Goal: Browse casually

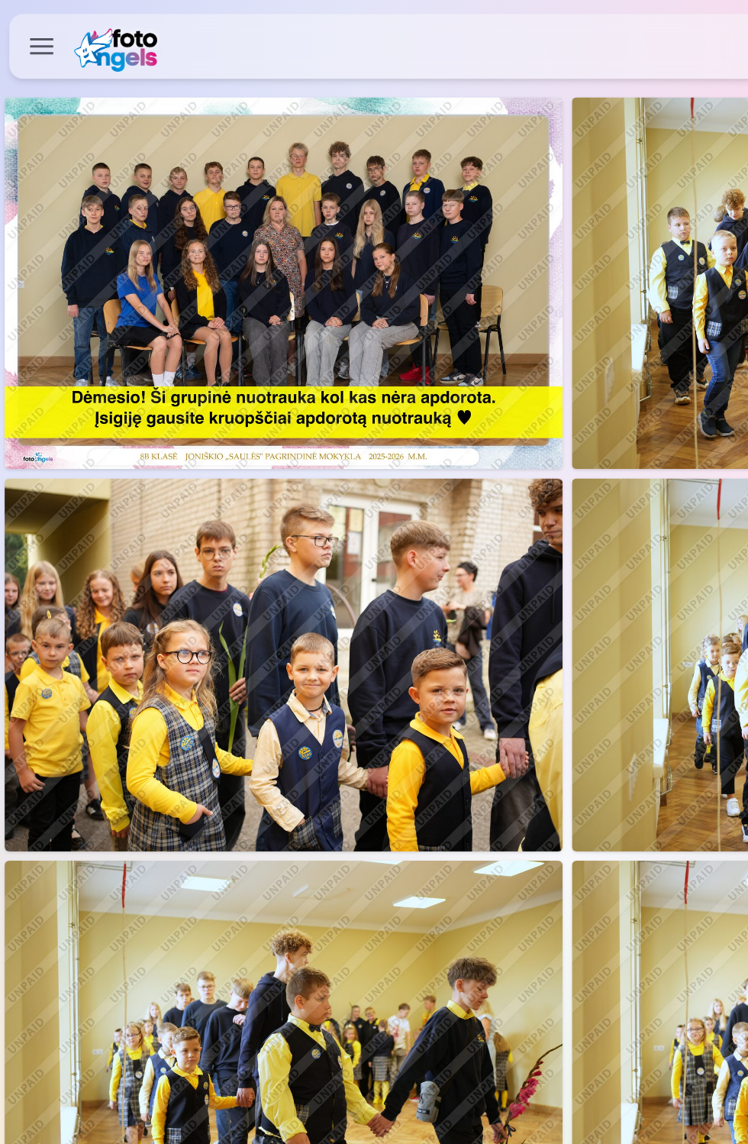
click at [243, 198] on img at bounding box center [187, 186] width 368 height 245
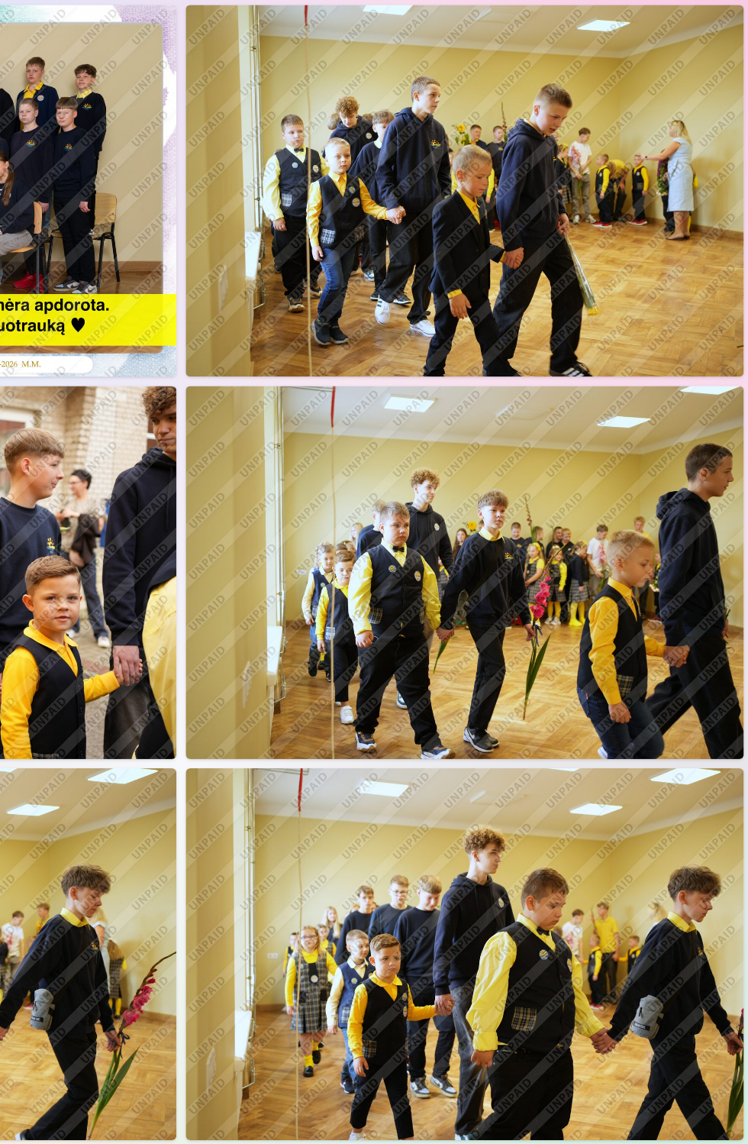
click at [615, 240] on img at bounding box center [561, 186] width 368 height 245
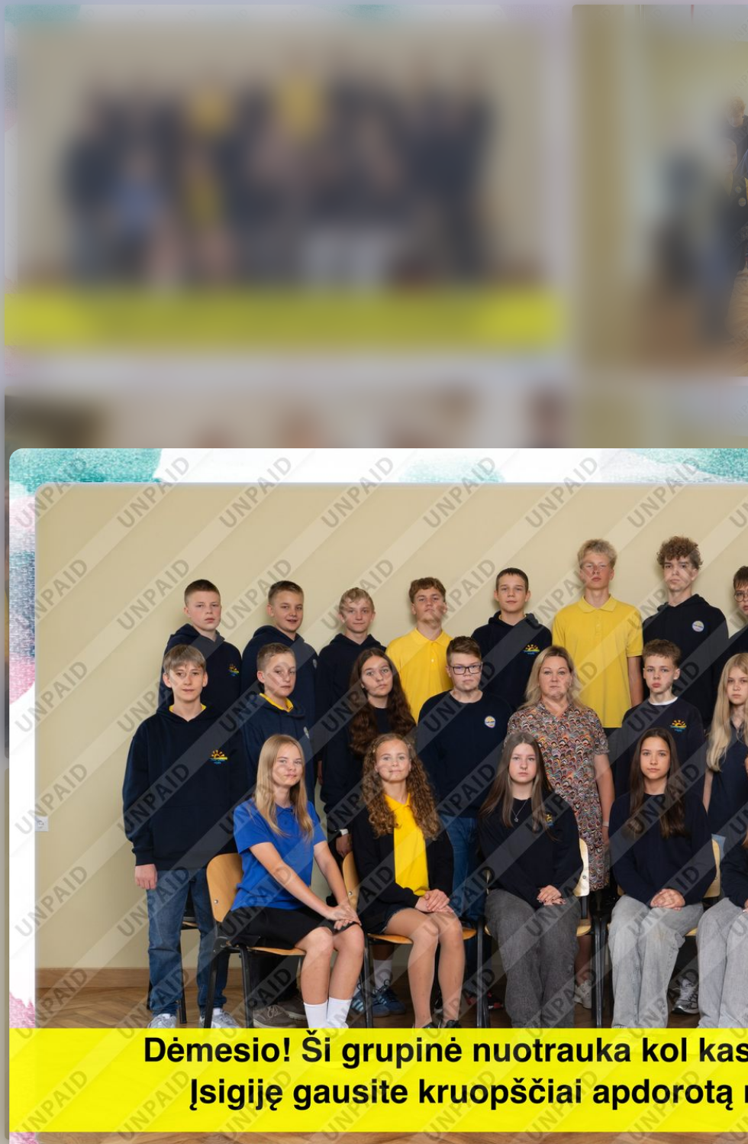
scroll to position [0, 748]
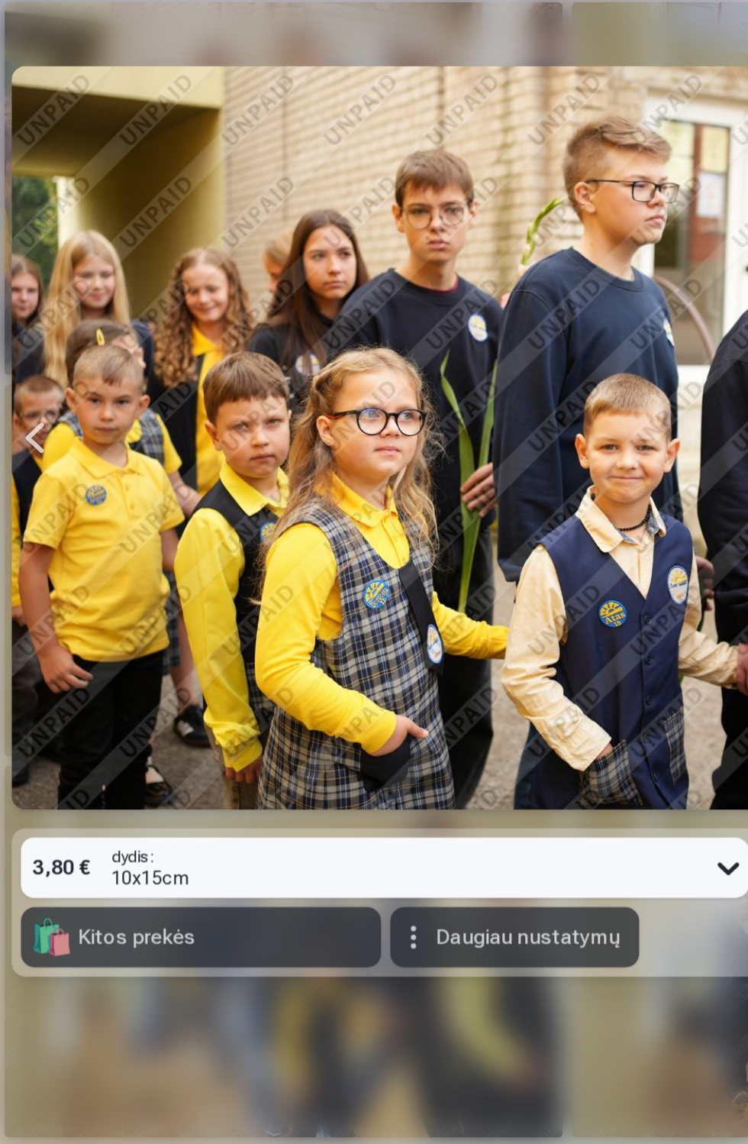
scroll to position [0, 1496]
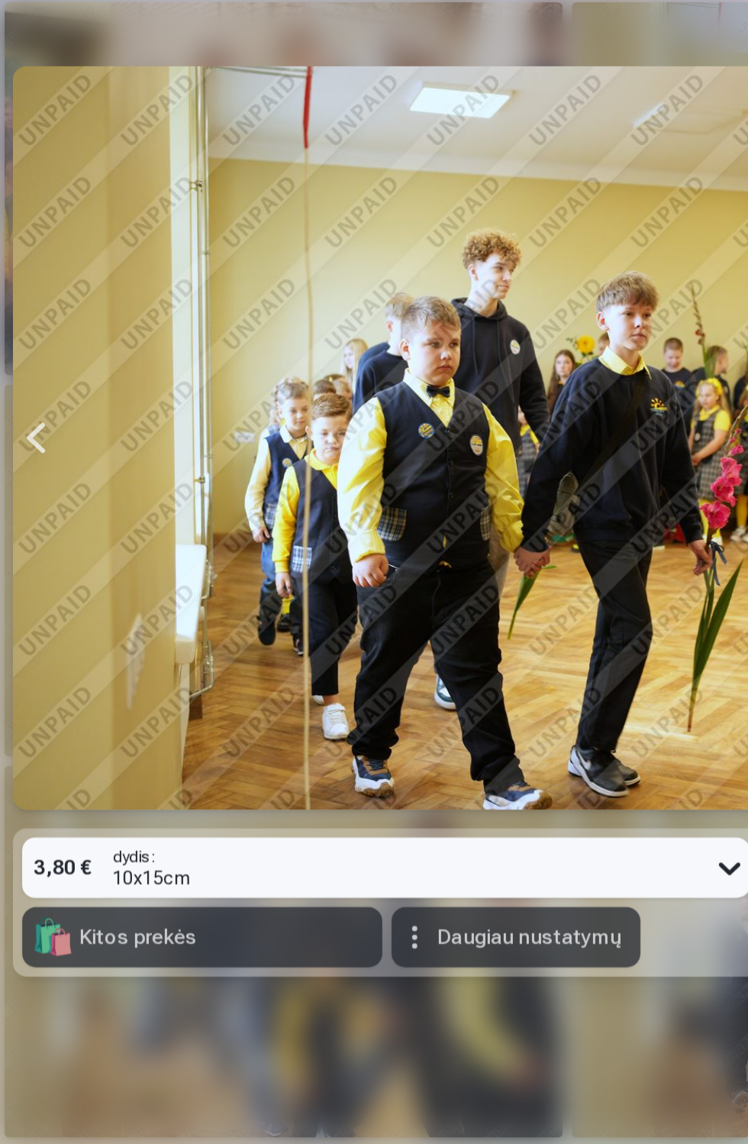
scroll to position [0, 2244]
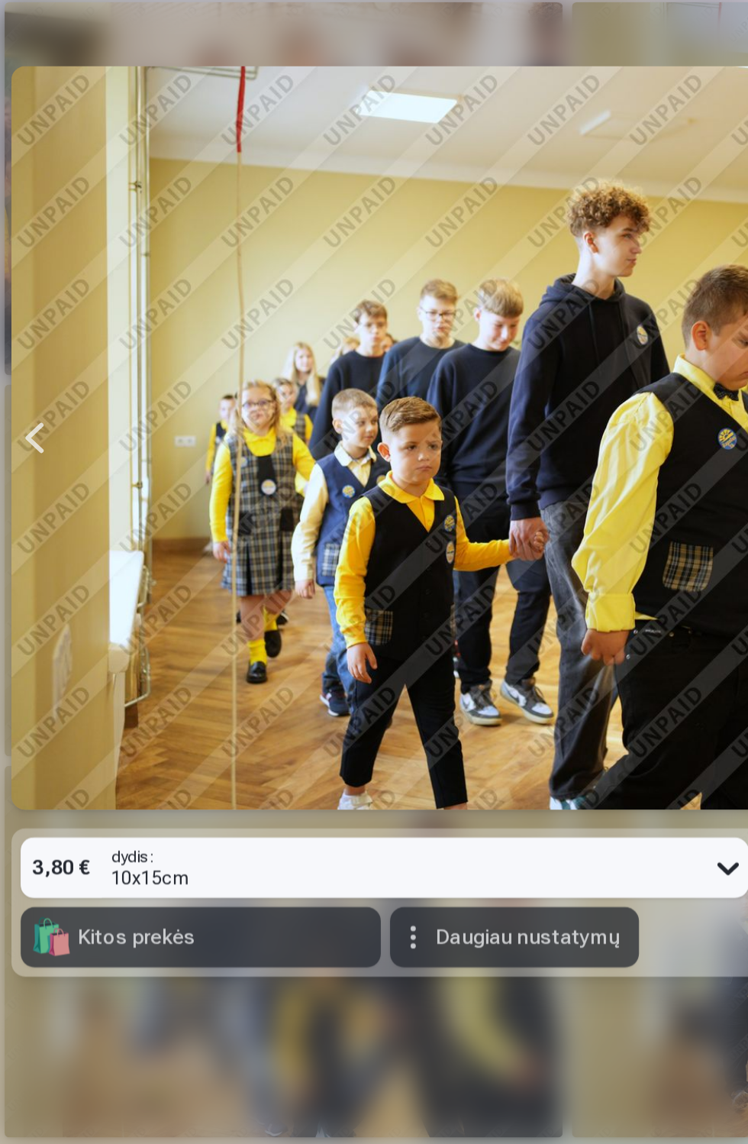
scroll to position [0, 3741]
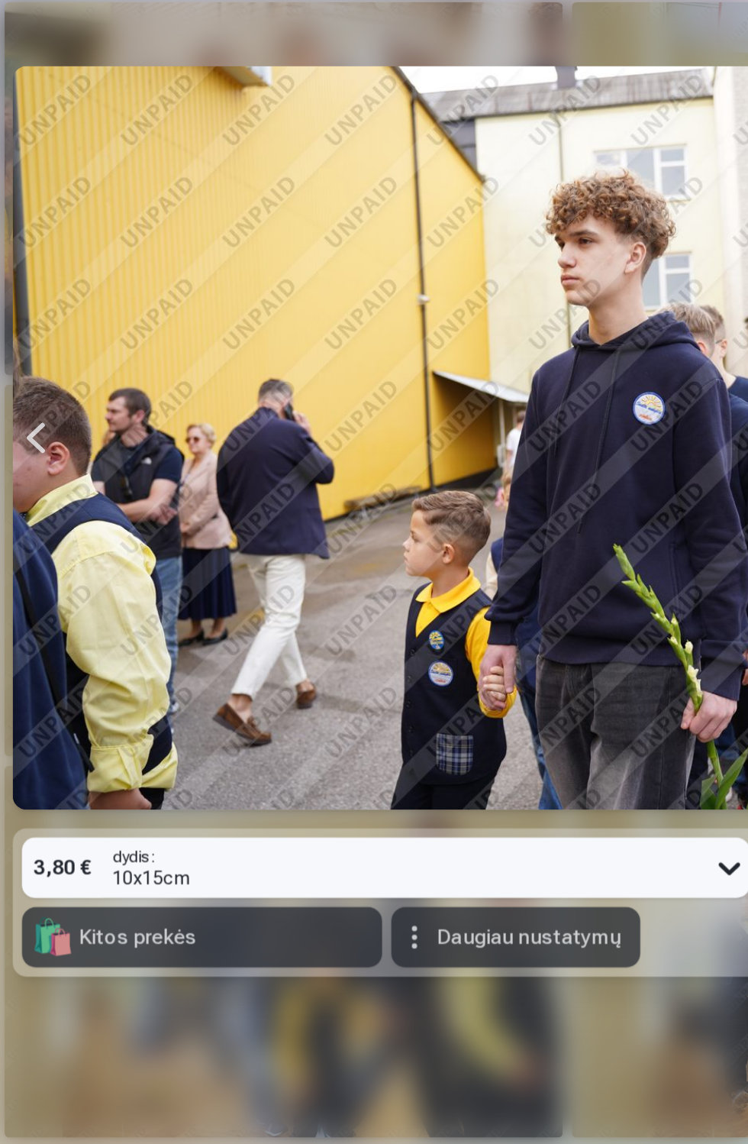
scroll to position [0, 5986]
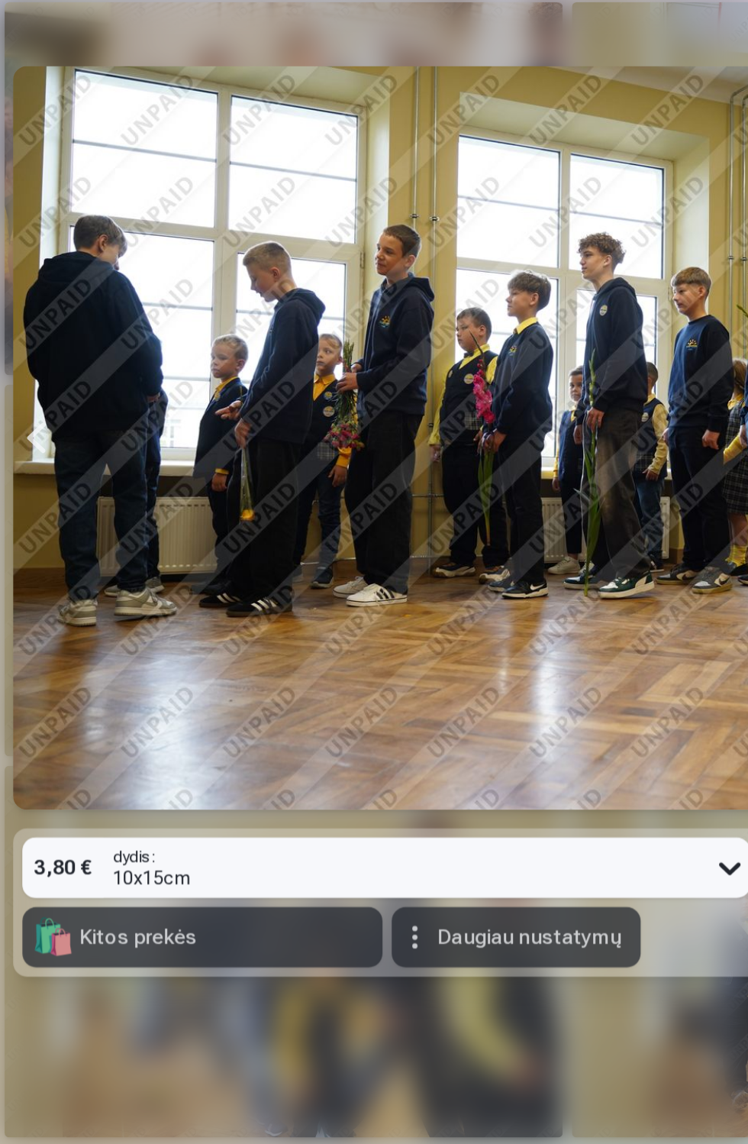
scroll to position [0, 6734]
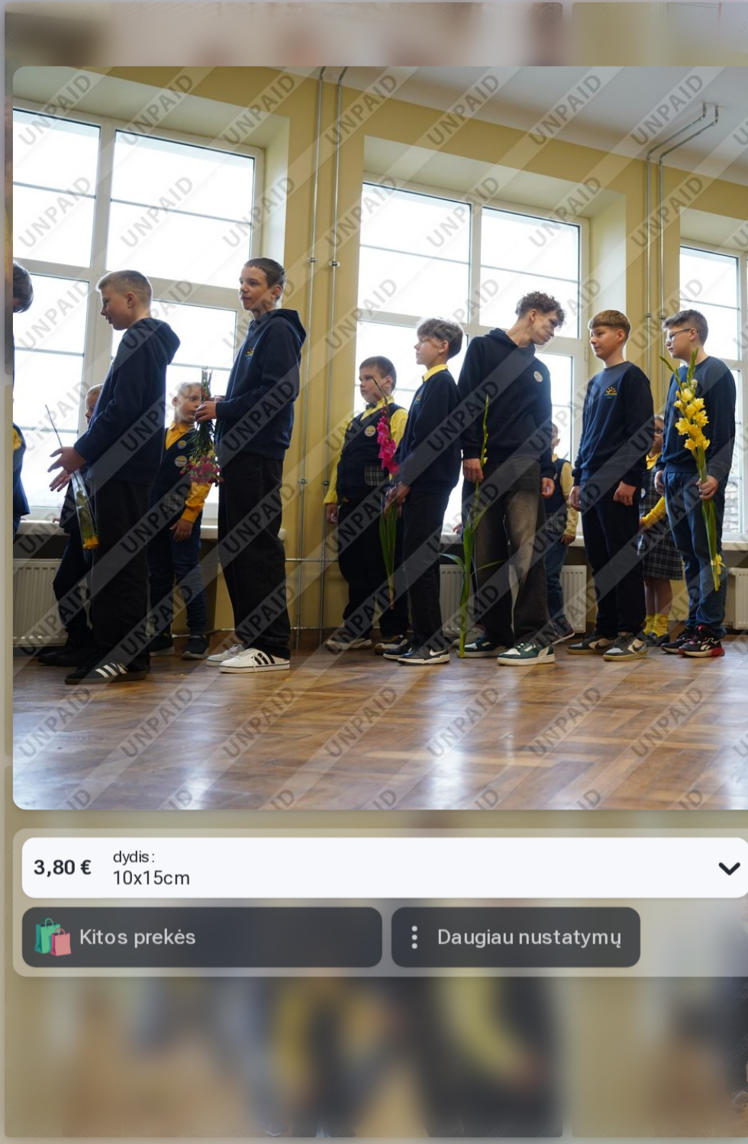
scroll to position [0, 7483]
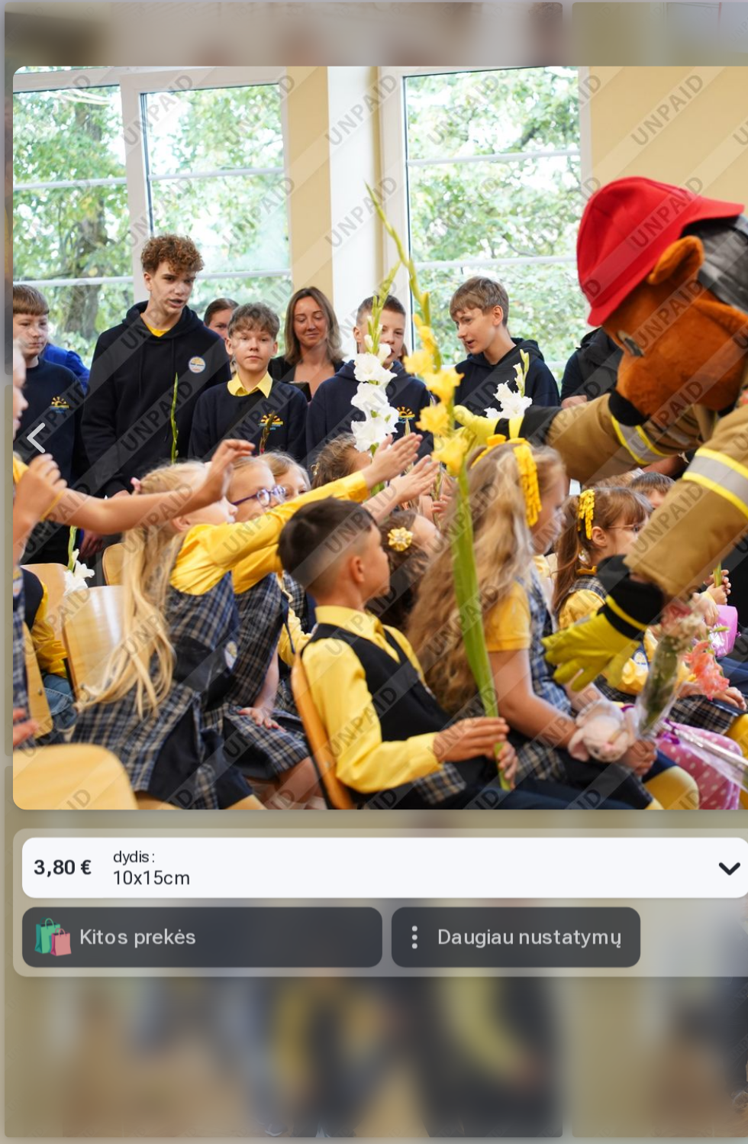
scroll to position [0, 8979]
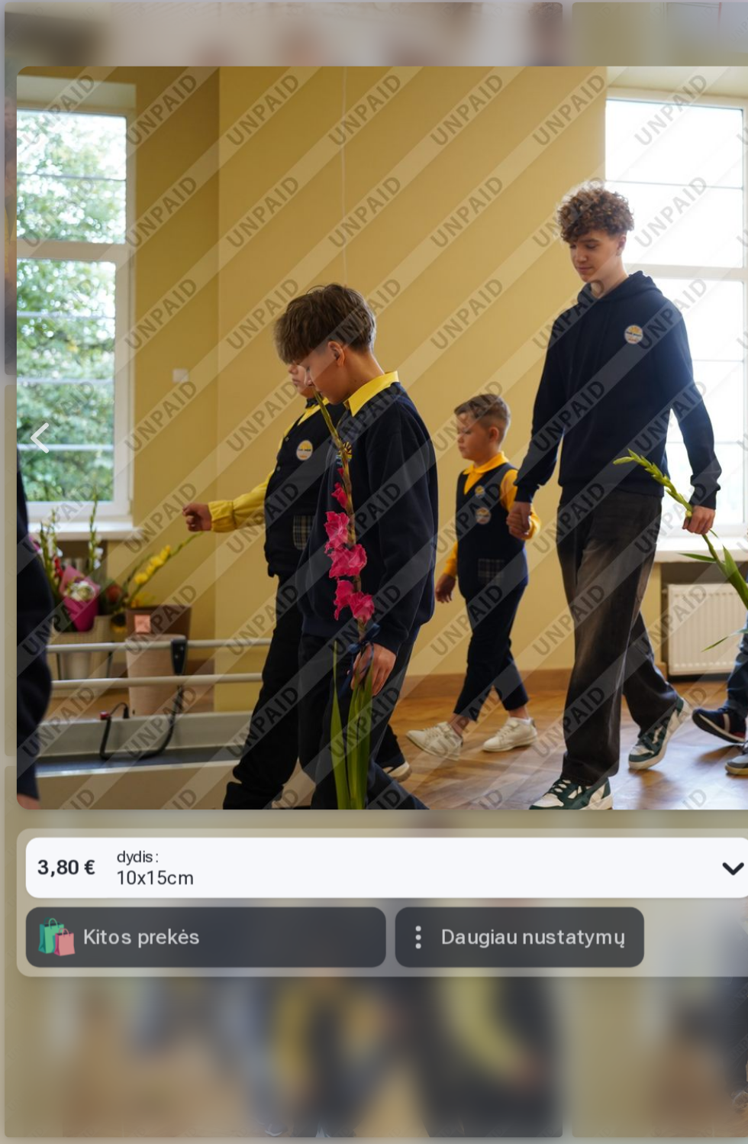
scroll to position [0, 12720]
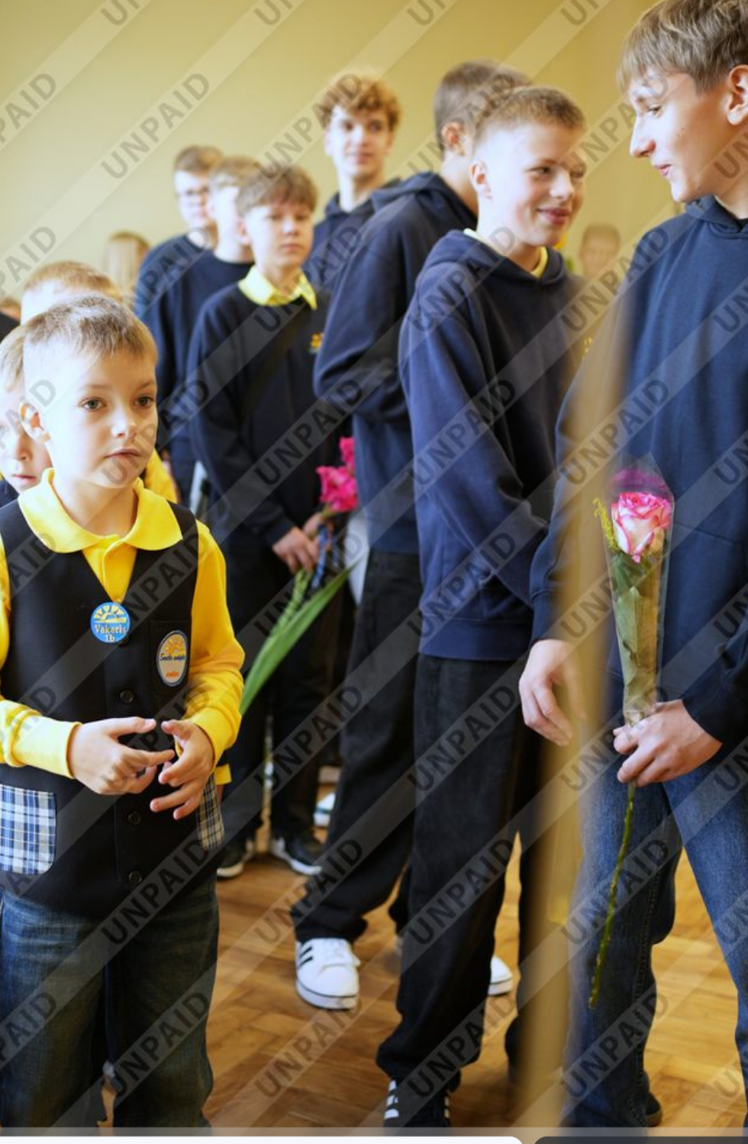
scroll to position [0, 10475]
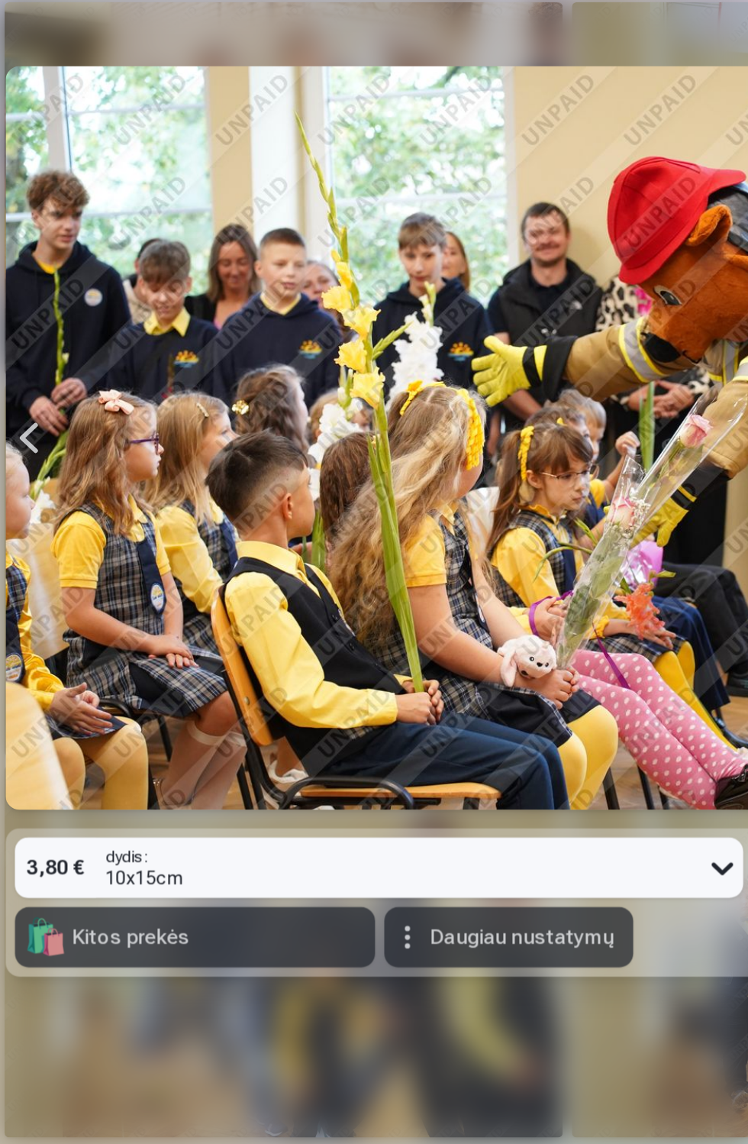
scroll to position [0, 9727]
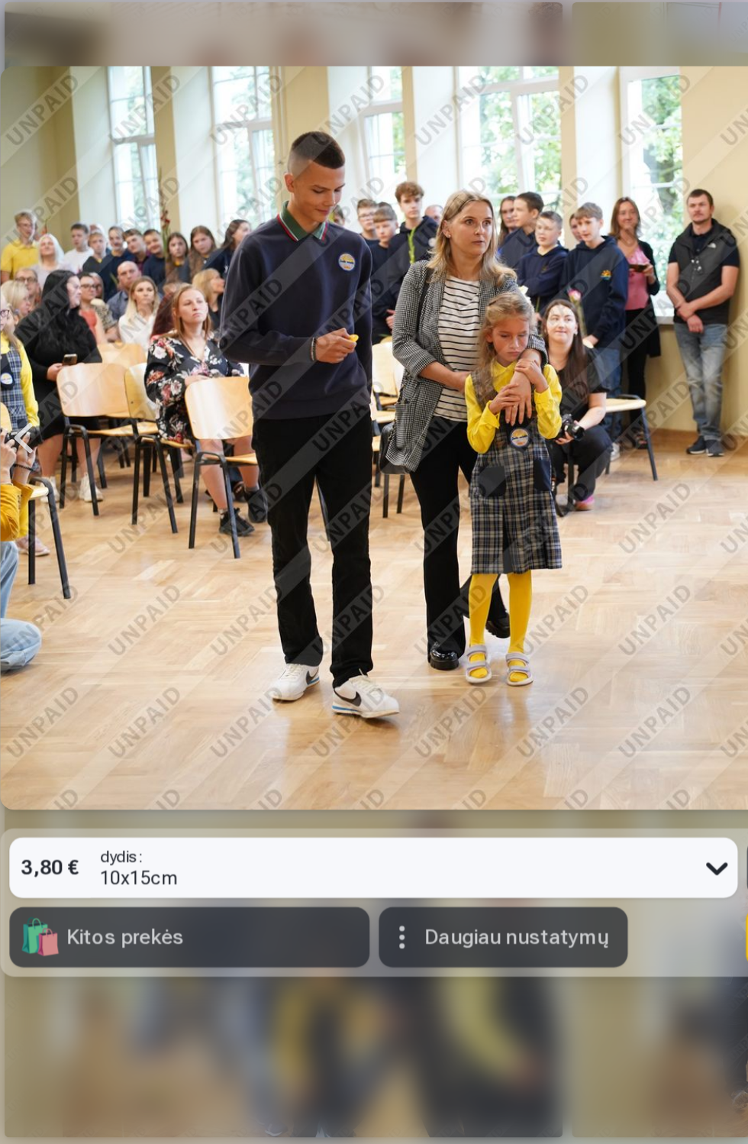
scroll to position [0, 8231]
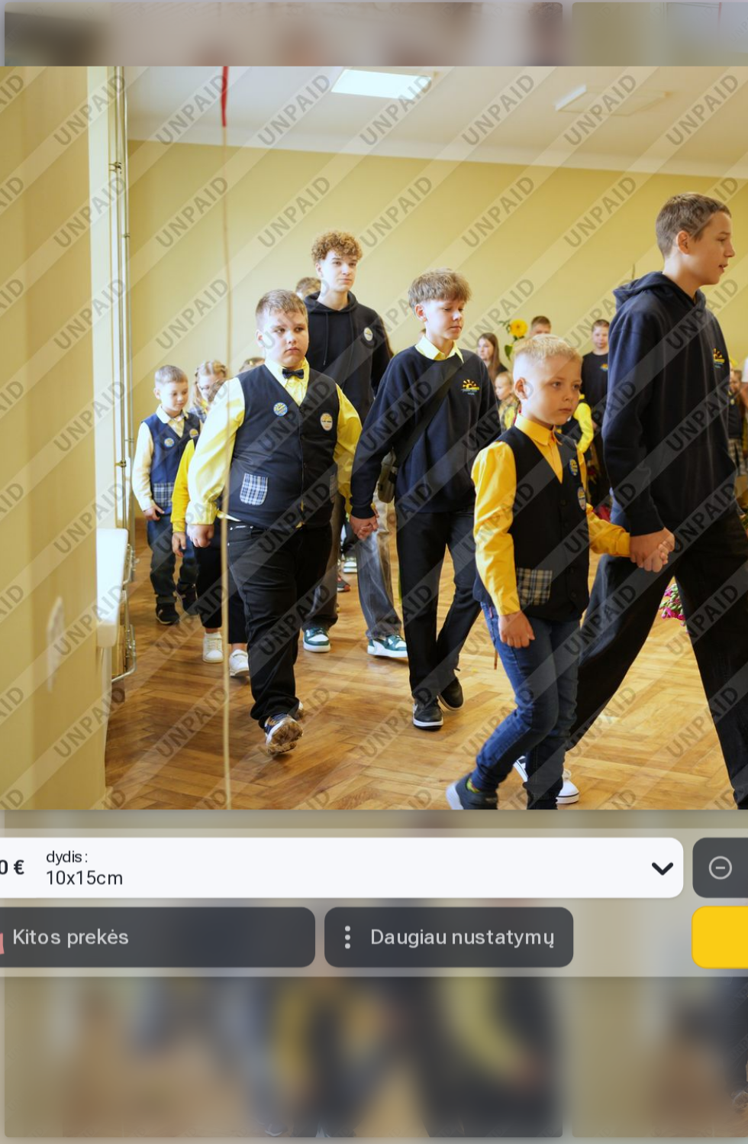
scroll to position [0, 5238]
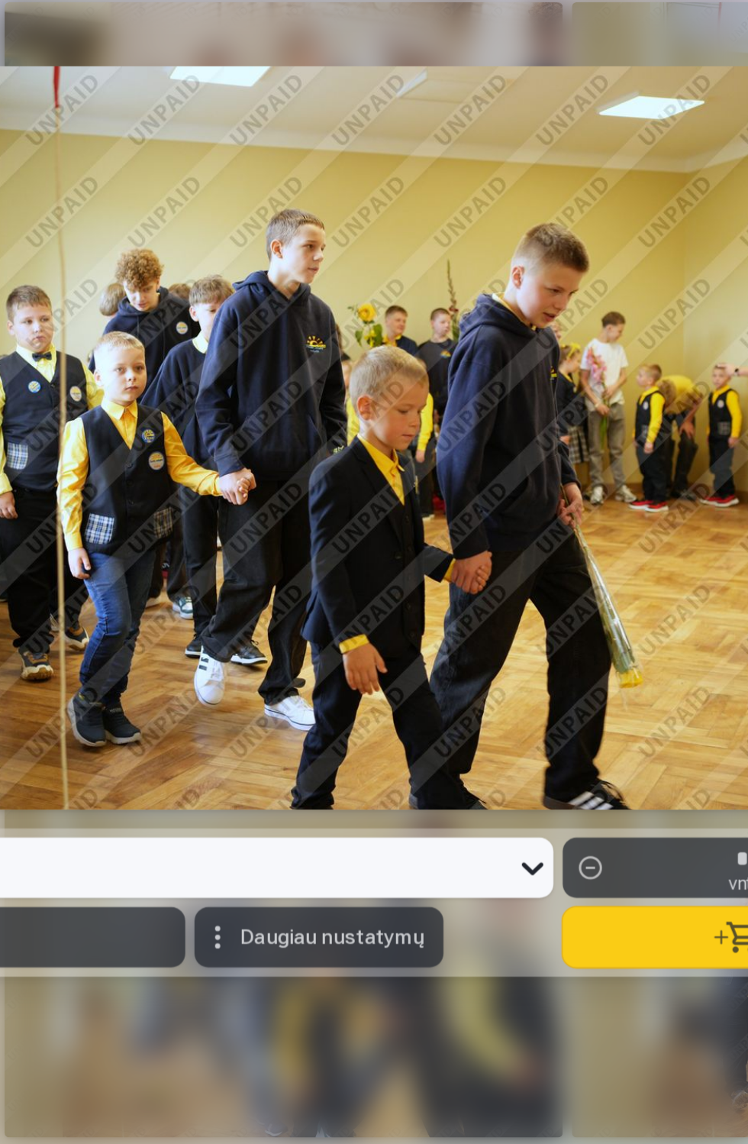
scroll to position [0, 748]
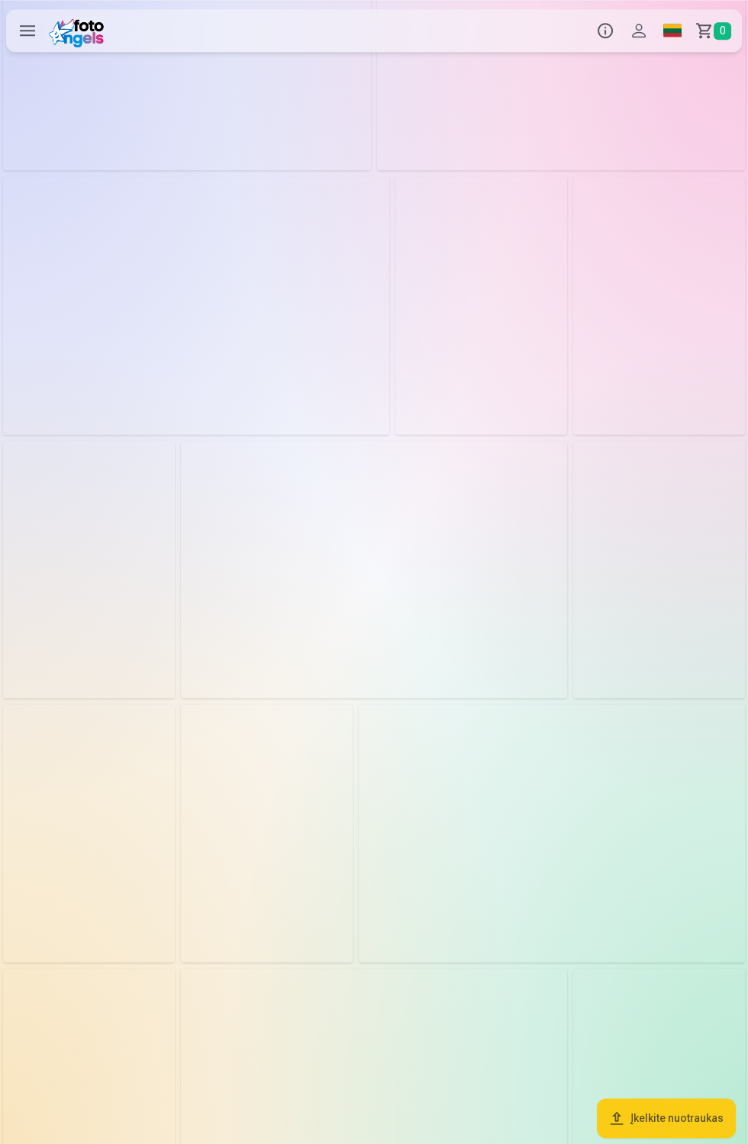
scroll to position [2736, 0]
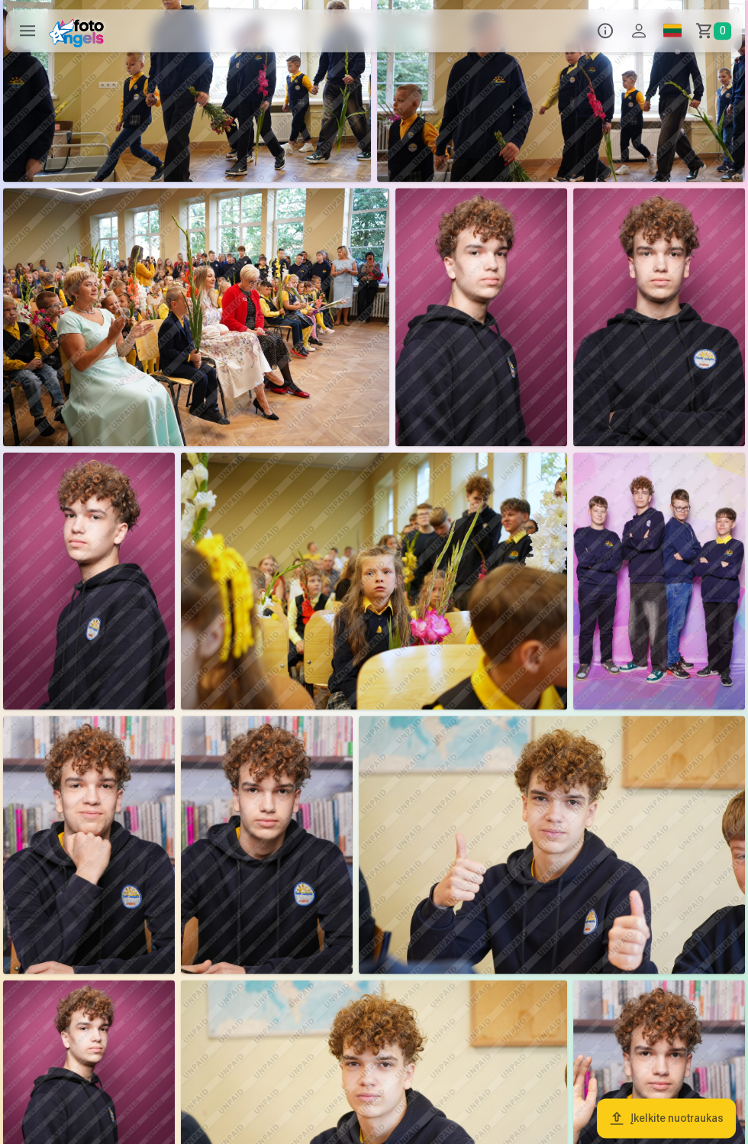
click at [654, 592] on img at bounding box center [659, 581] width 172 height 258
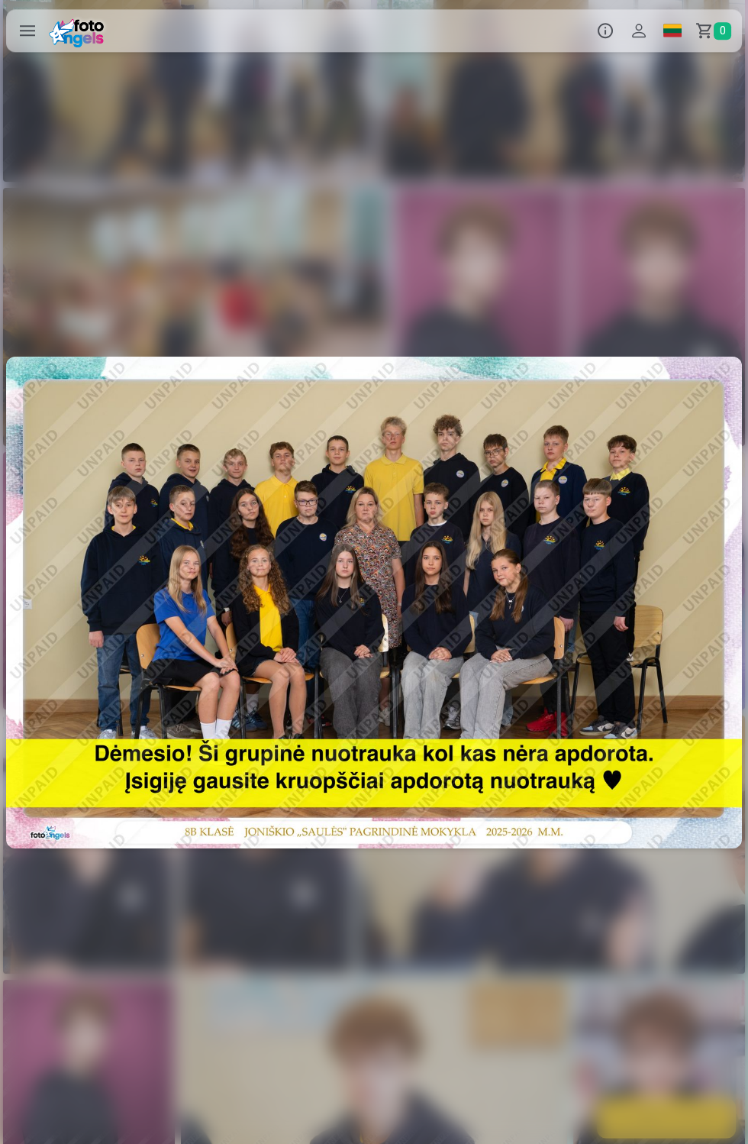
scroll to position [0, 20203]
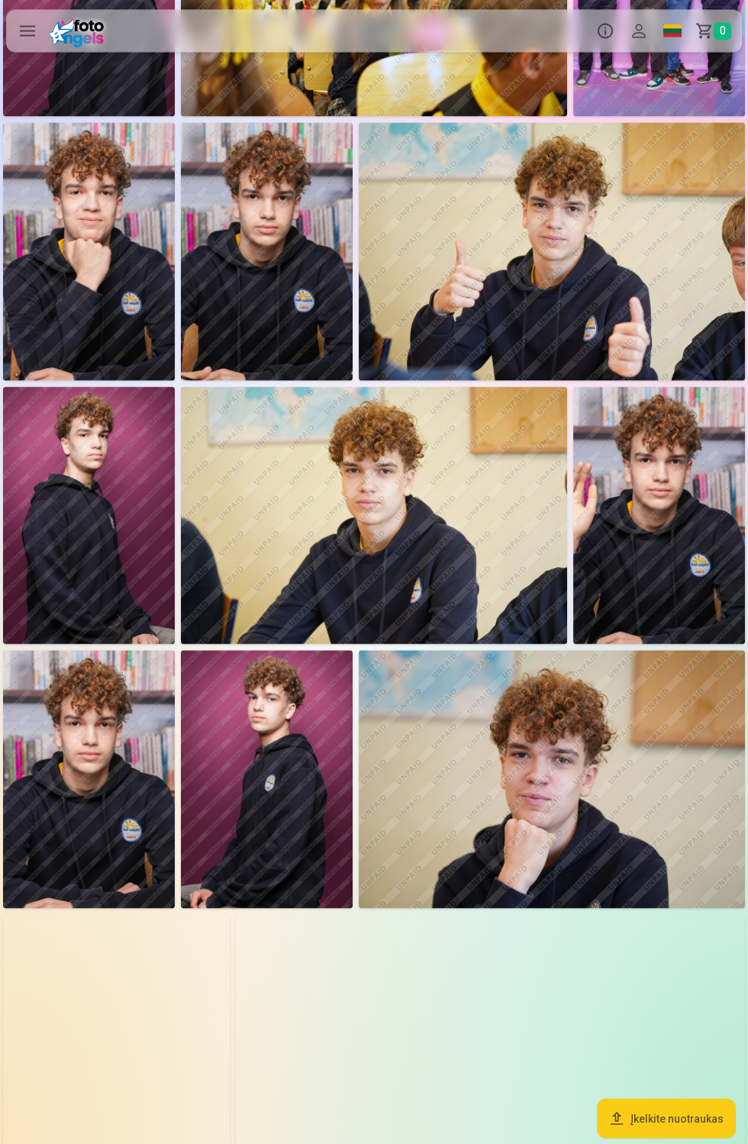
scroll to position [3320, 0]
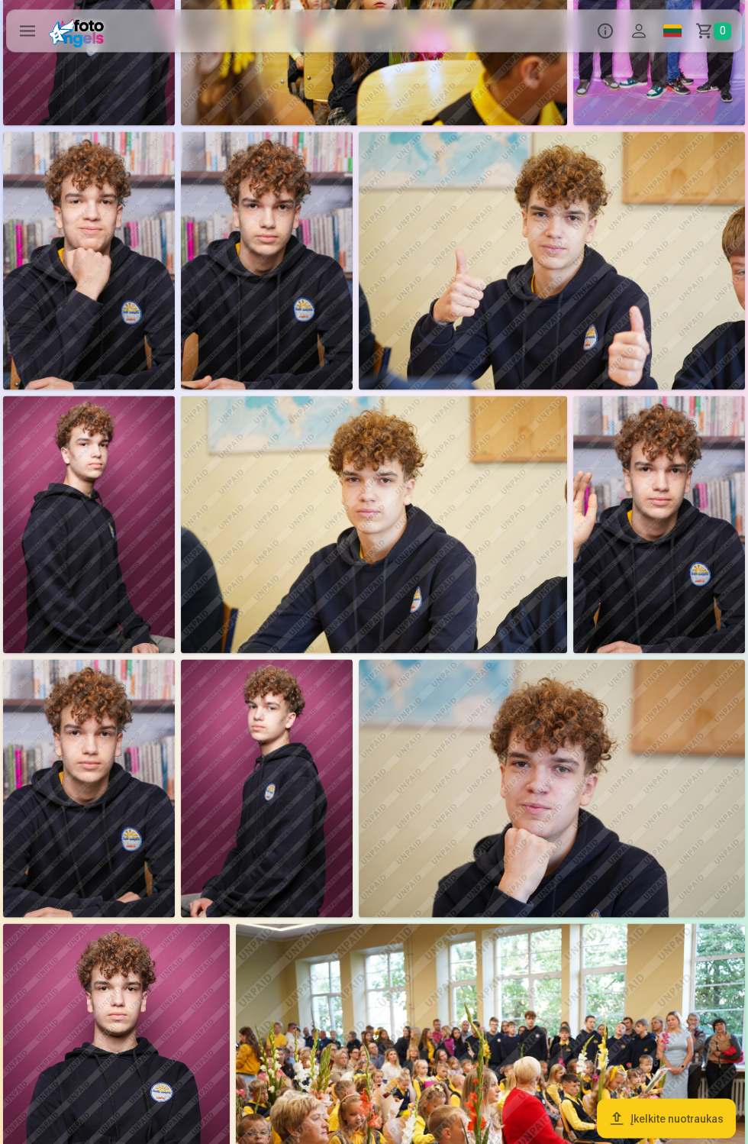
click at [677, 589] on img at bounding box center [659, 525] width 172 height 258
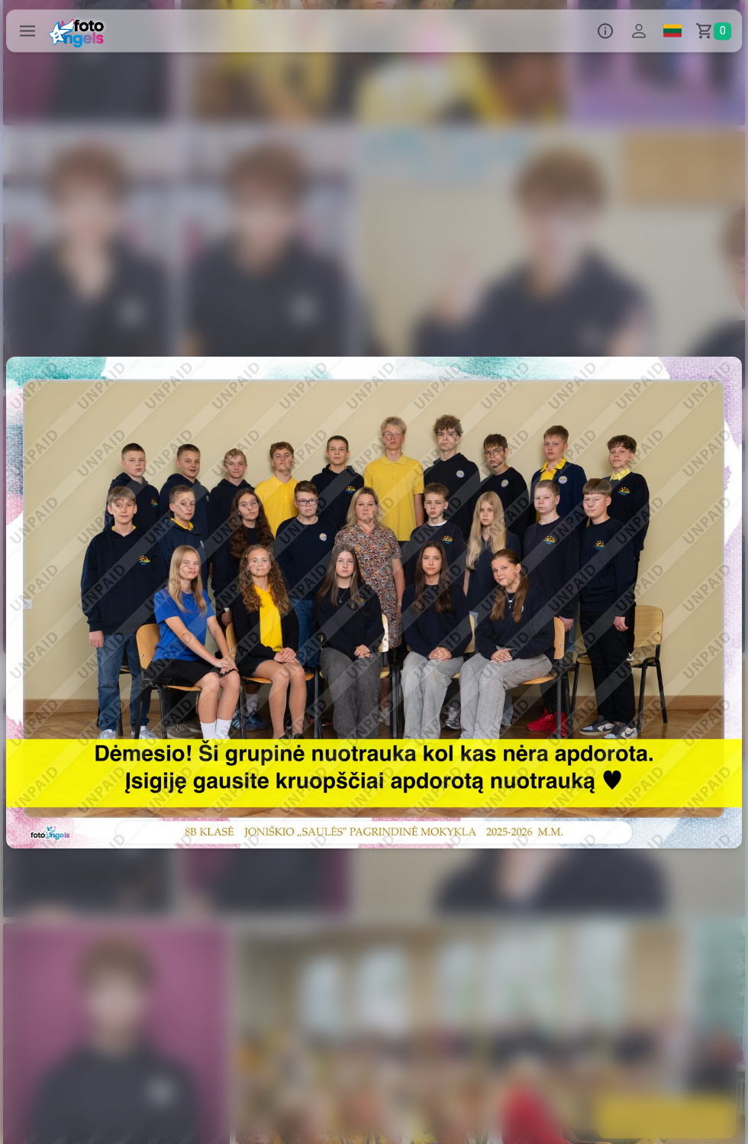
scroll to position [0, 24693]
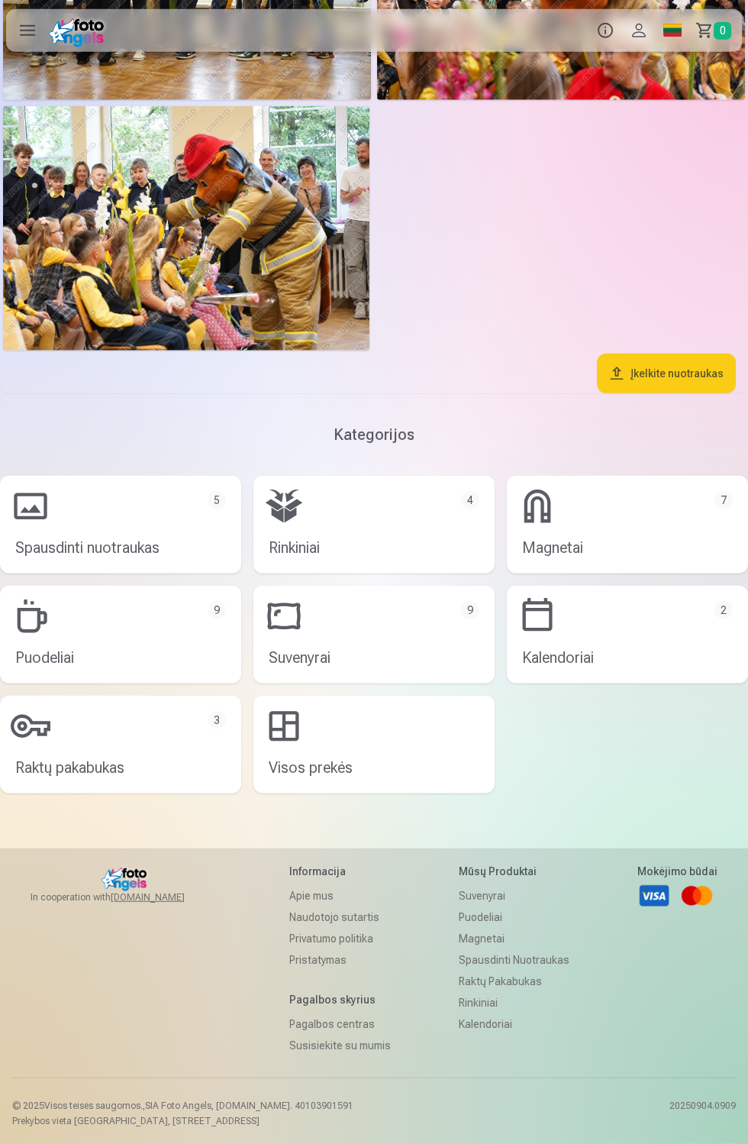
scroll to position [5863, 0]
